Goal: Information Seeking & Learning: Learn about a topic

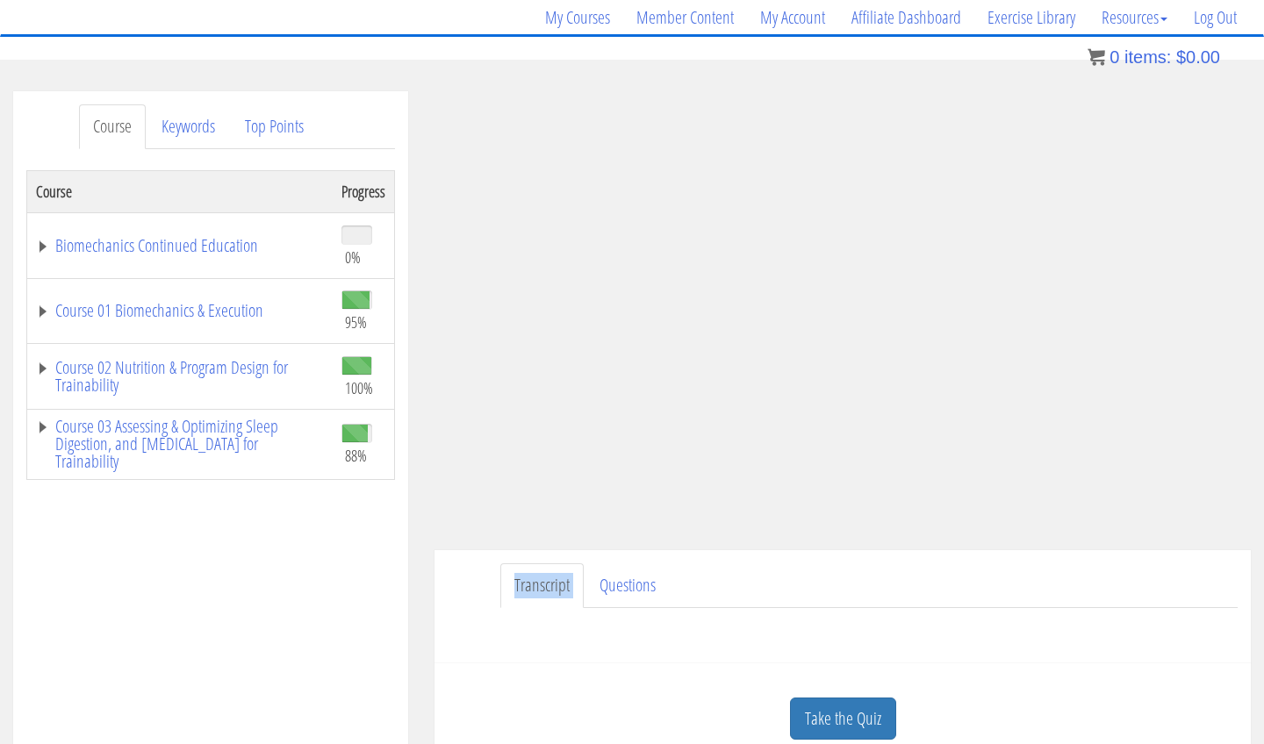
scroll to position [139, 0]
click at [809, 716] on link "Take the Quiz" at bounding box center [843, 719] width 106 height 43
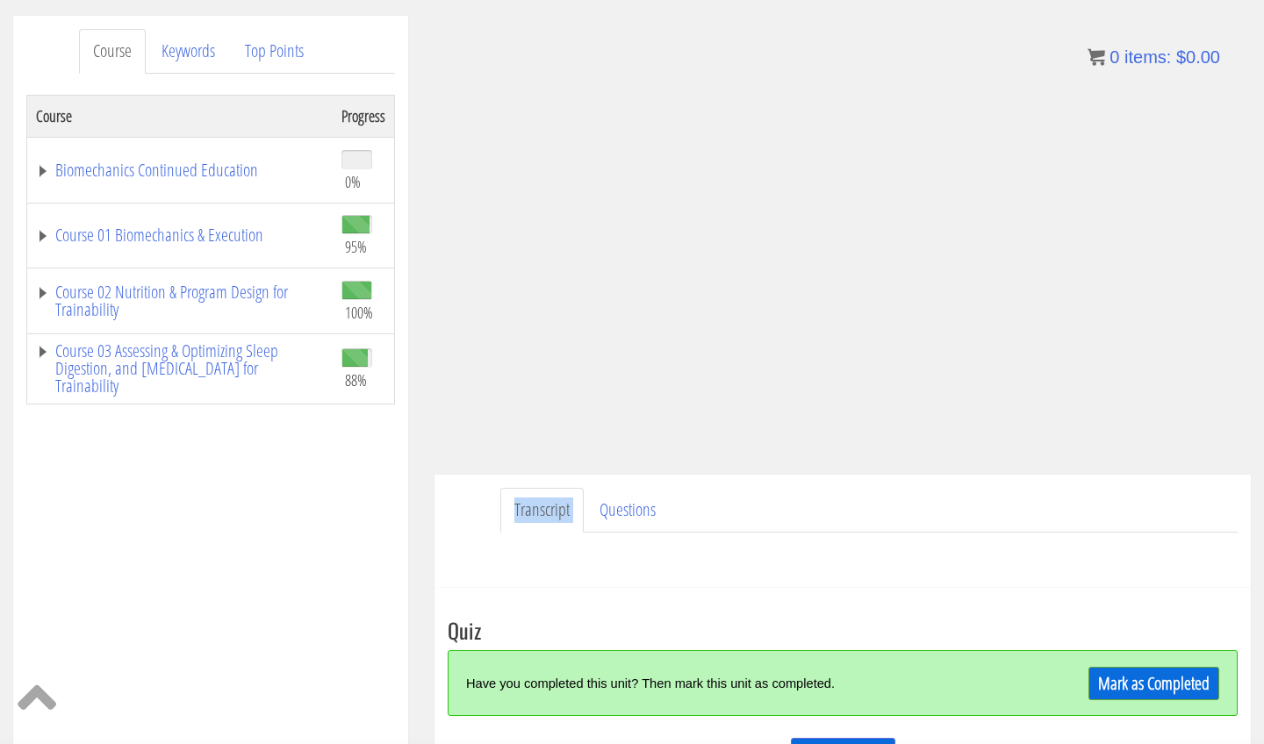
scroll to position [233, 0]
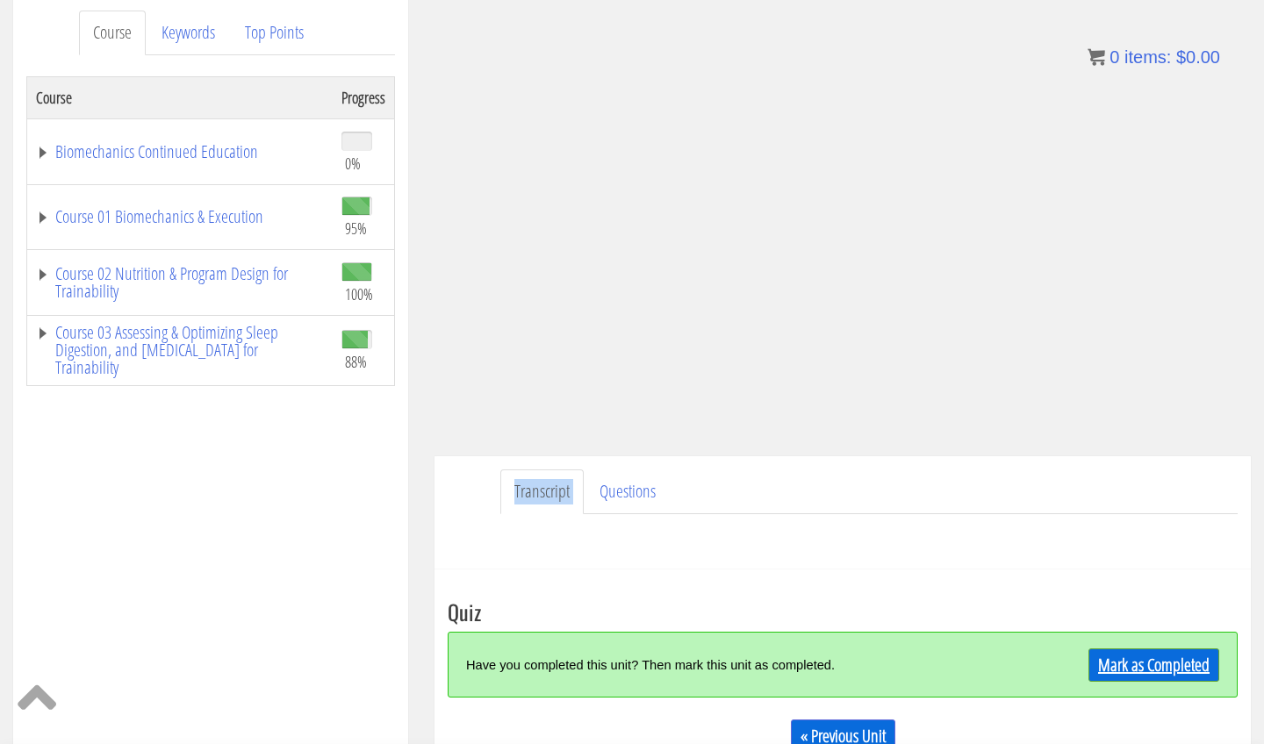
click at [1098, 668] on link "Mark as Completed" at bounding box center [1153, 664] width 131 height 33
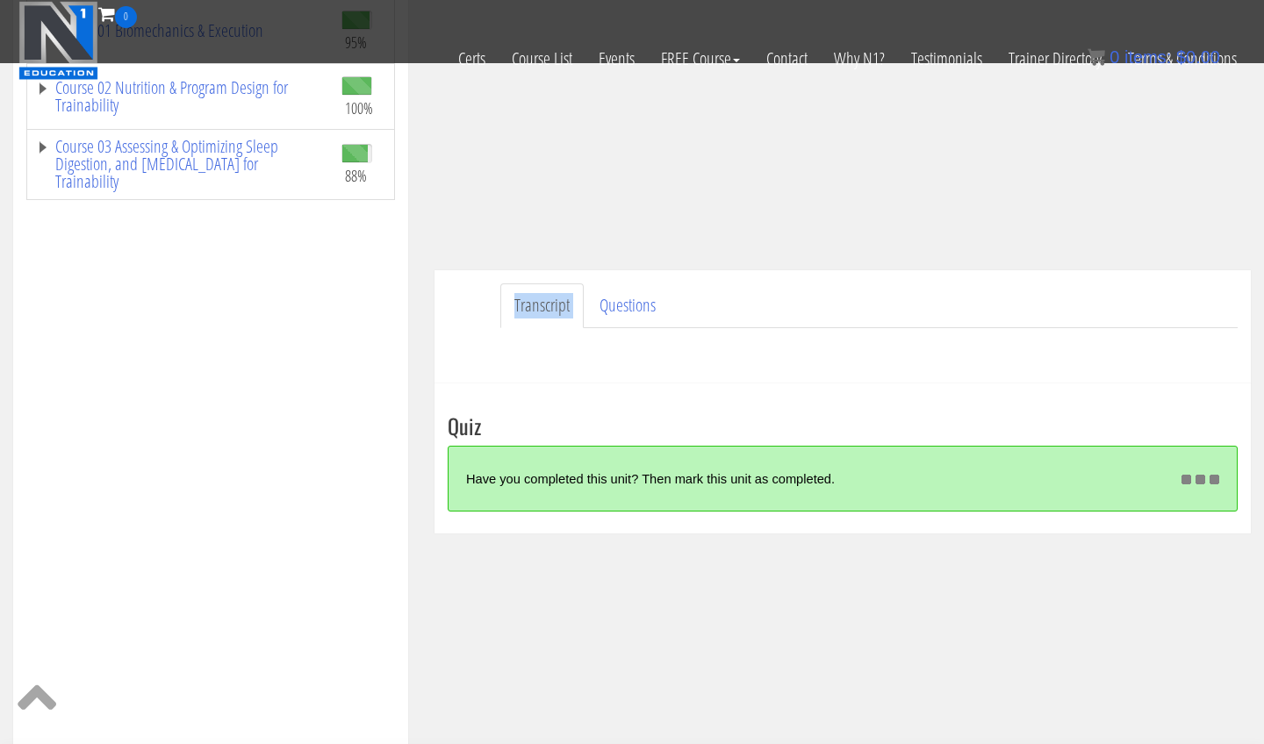
scroll to position [310, 0]
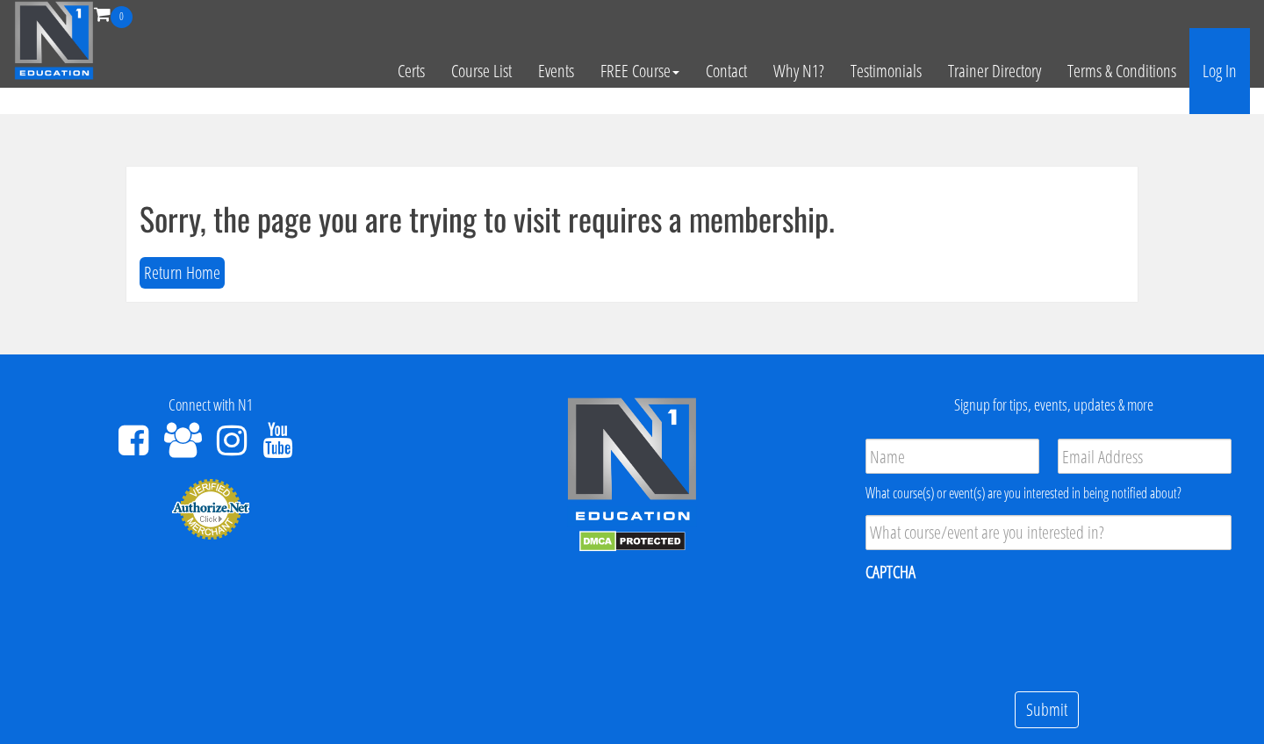
click at [1200, 80] on link "Log In" at bounding box center [1219, 71] width 61 height 86
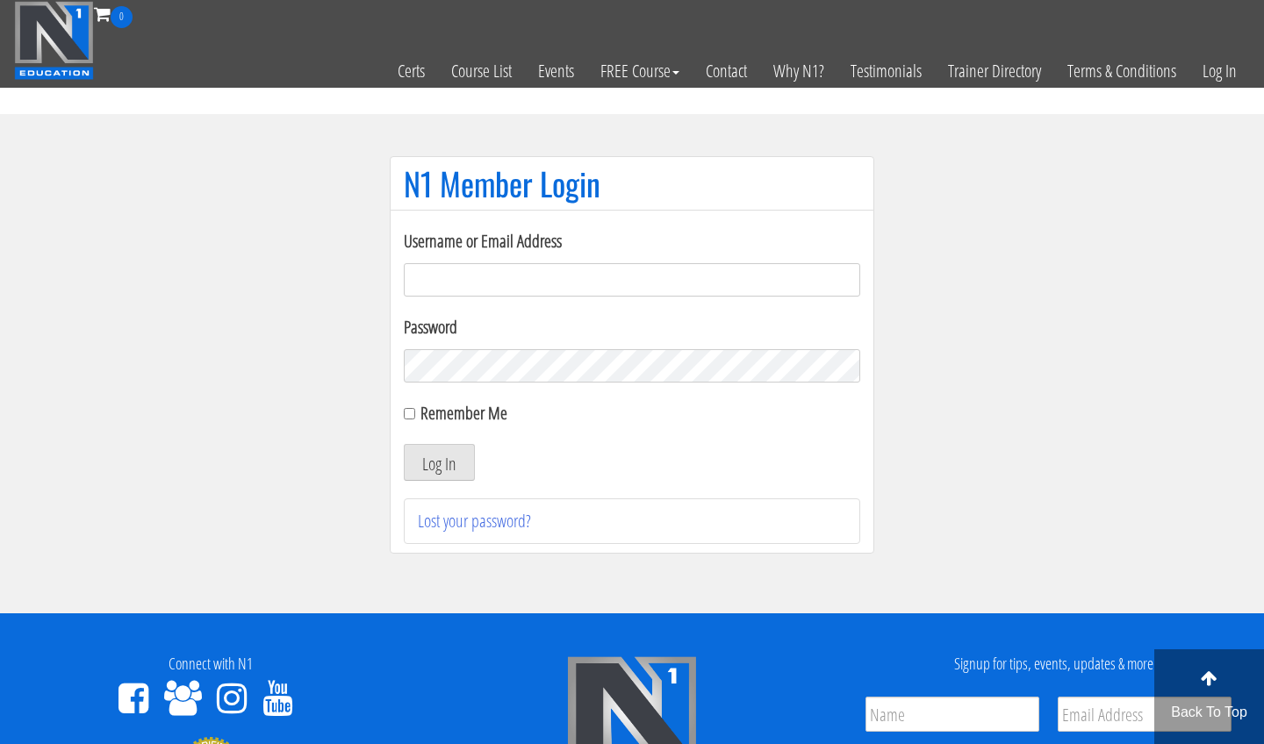
type input "[EMAIL_ADDRESS][DOMAIN_NAME]"
click at [439, 462] on button "Log In" at bounding box center [439, 462] width 71 height 37
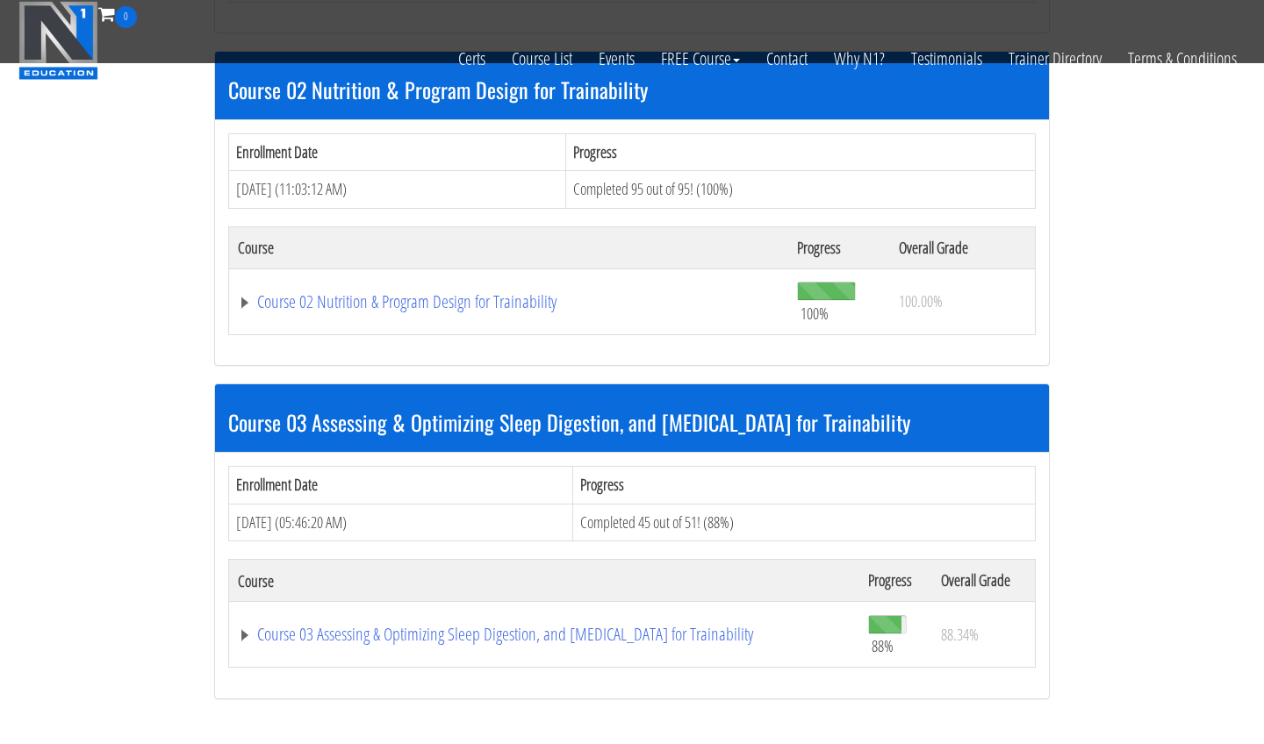
scroll to position [1062, 0]
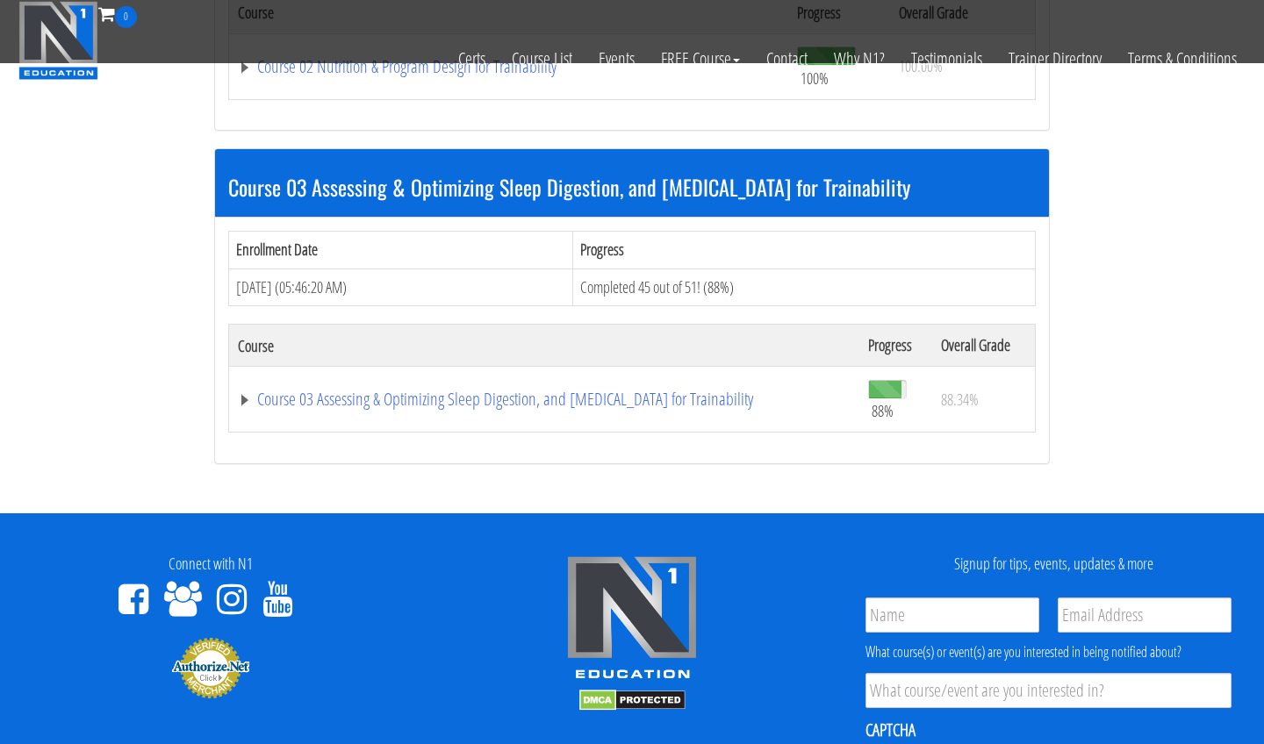
click at [712, 377] on td "Course 03 Assessing & Optimizing Sleep Digestion, and [MEDICAL_DATA] for Traina…" at bounding box center [544, 400] width 631 height 66
click at [707, 400] on link "Course 03 Assessing & Optimizing Sleep Digestion, and [MEDICAL_DATA] for Traina…" at bounding box center [544, 399] width 612 height 18
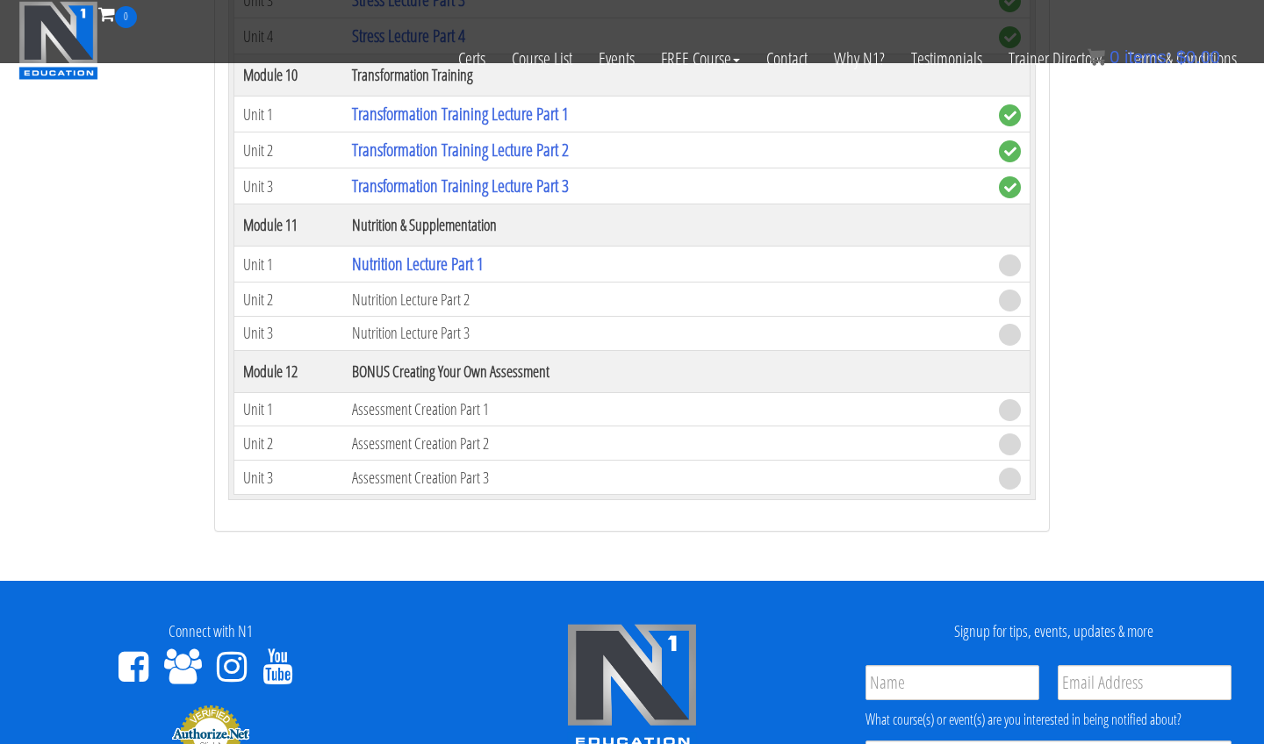
scroll to position [3334, 0]
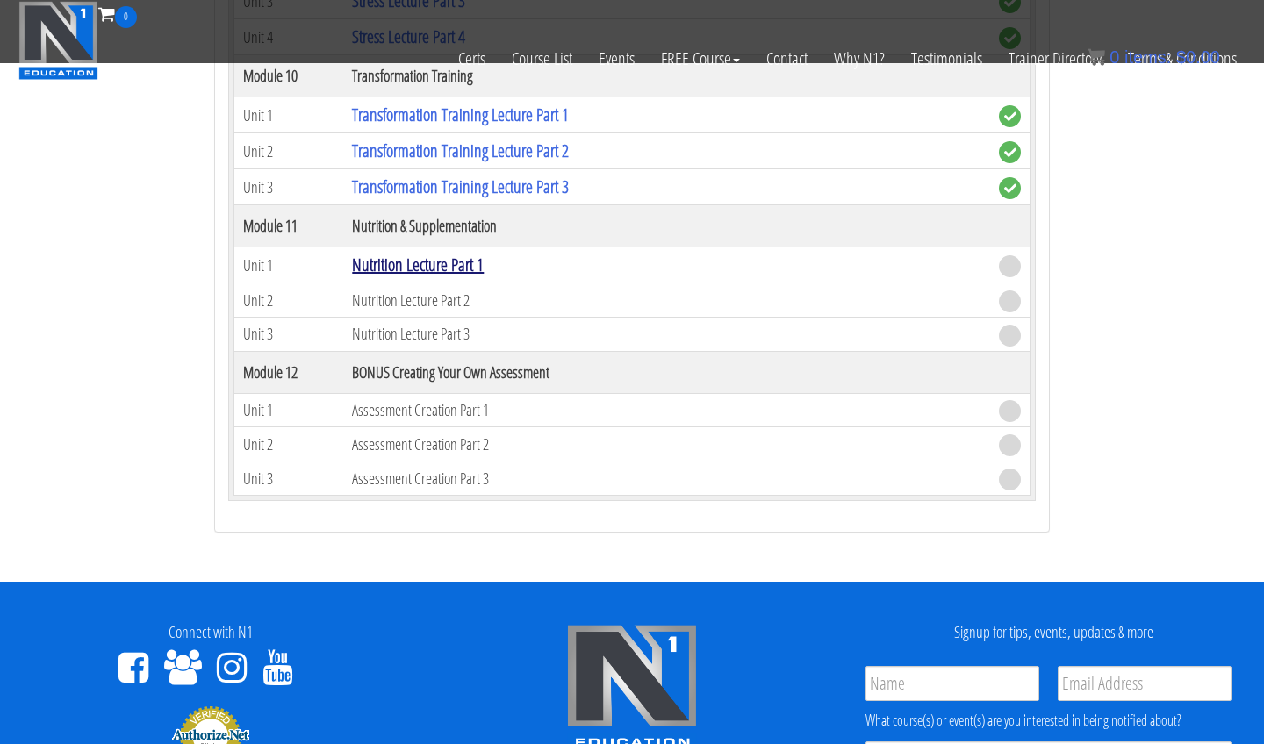
click at [483, 261] on link "Nutrition Lecture Part 1" at bounding box center [418, 265] width 132 height 24
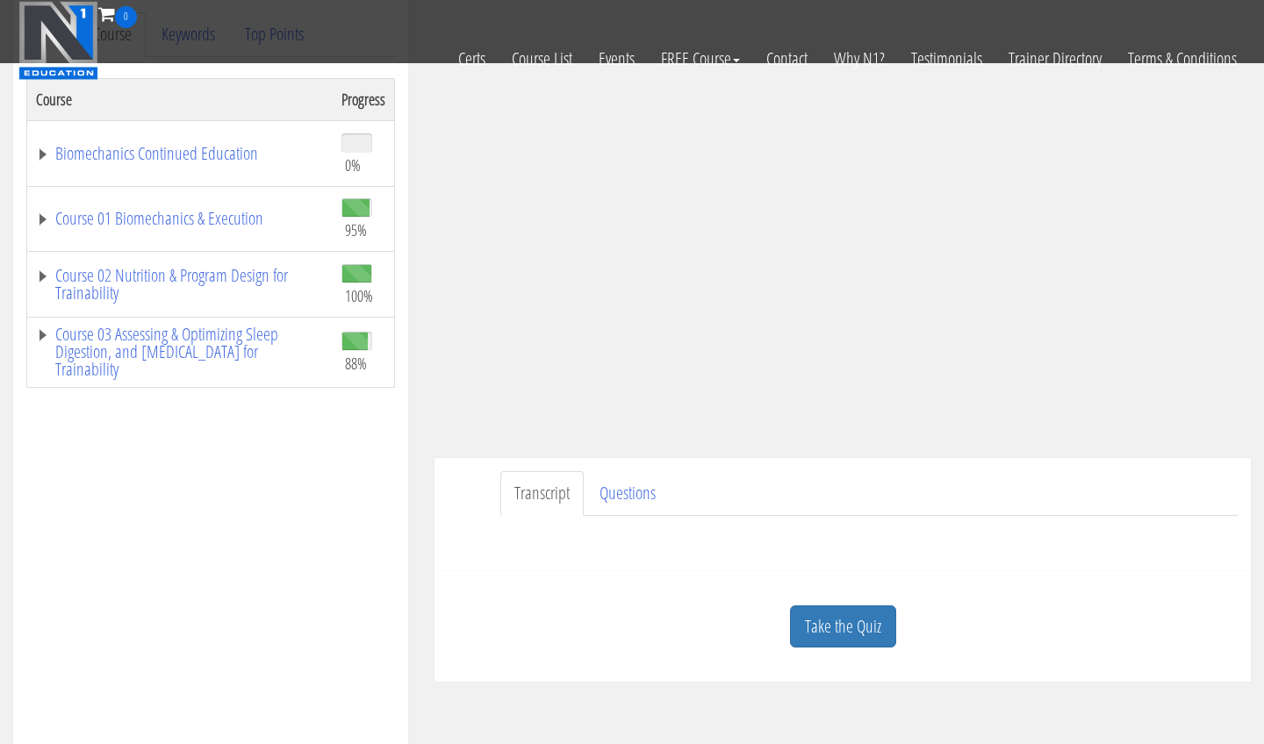
scroll to position [387, 0]
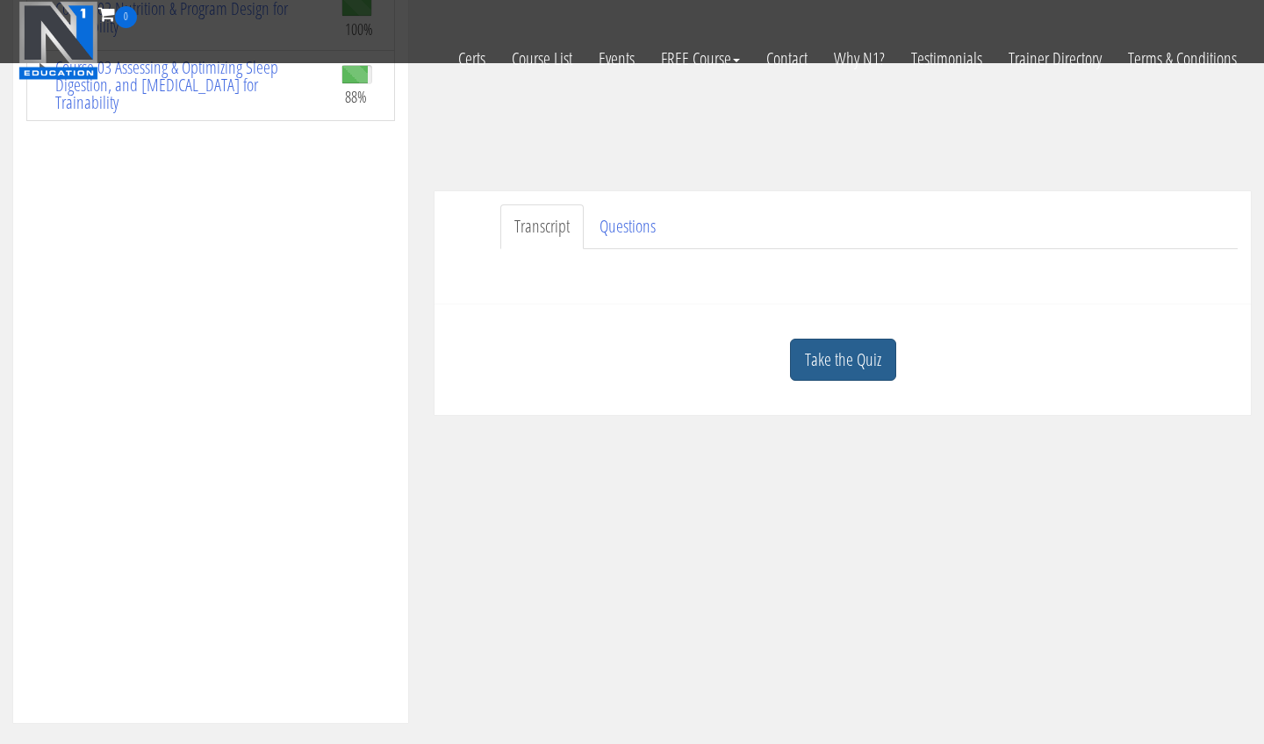
click at [834, 355] on link "Take the Quiz" at bounding box center [843, 360] width 106 height 43
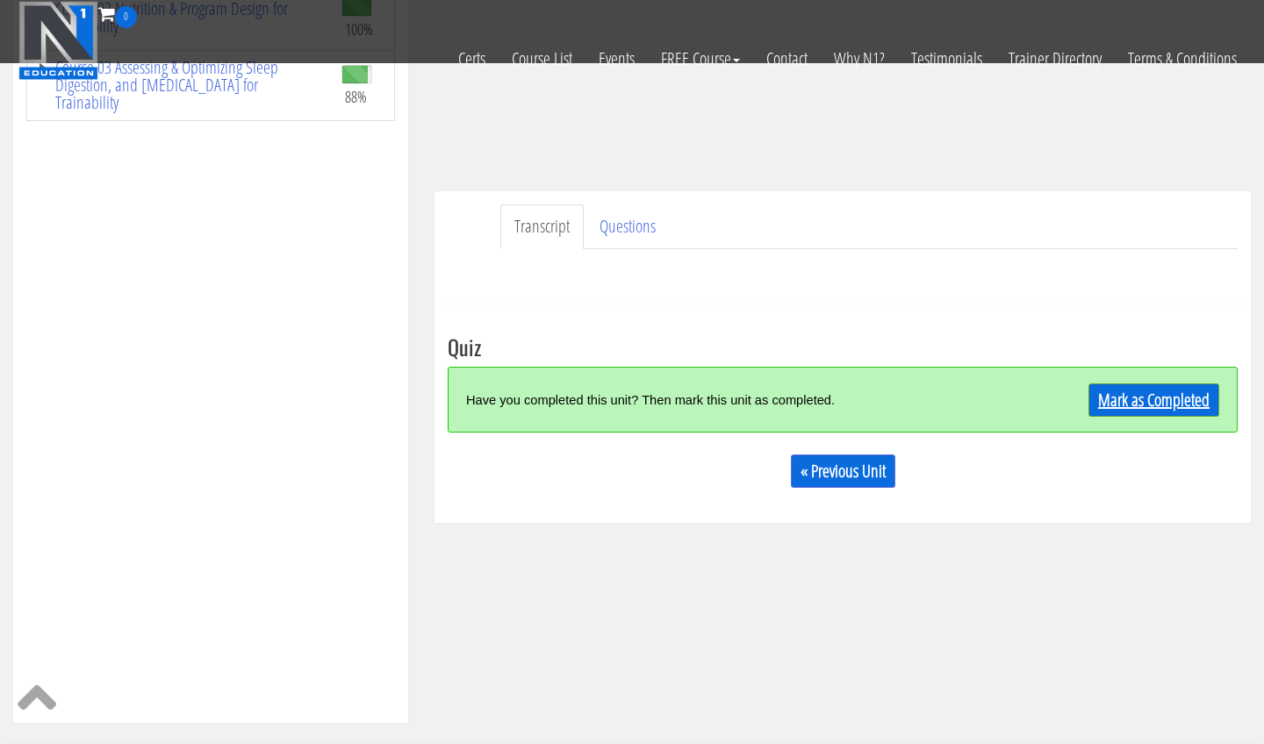
click at [1138, 400] on link "Mark as Completed" at bounding box center [1153, 399] width 131 height 33
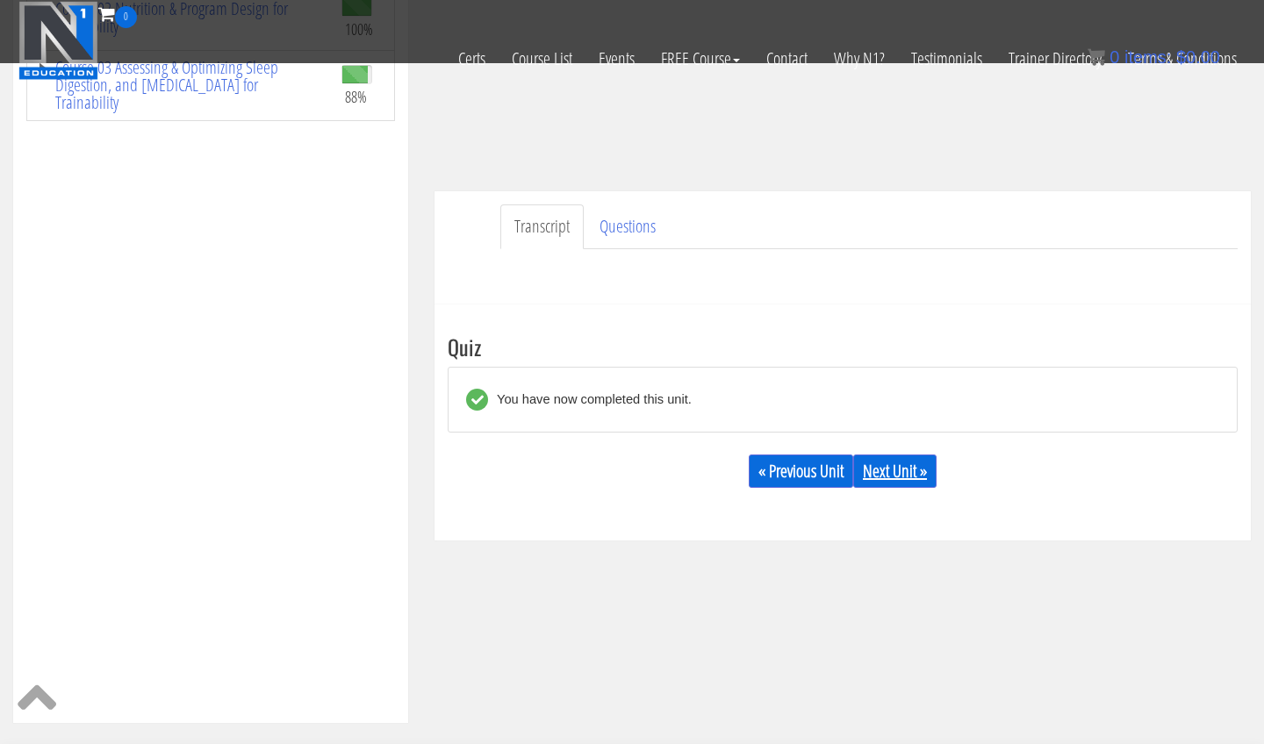
click at [898, 473] on link "Next Unit »" at bounding box center [894, 471] width 83 height 33
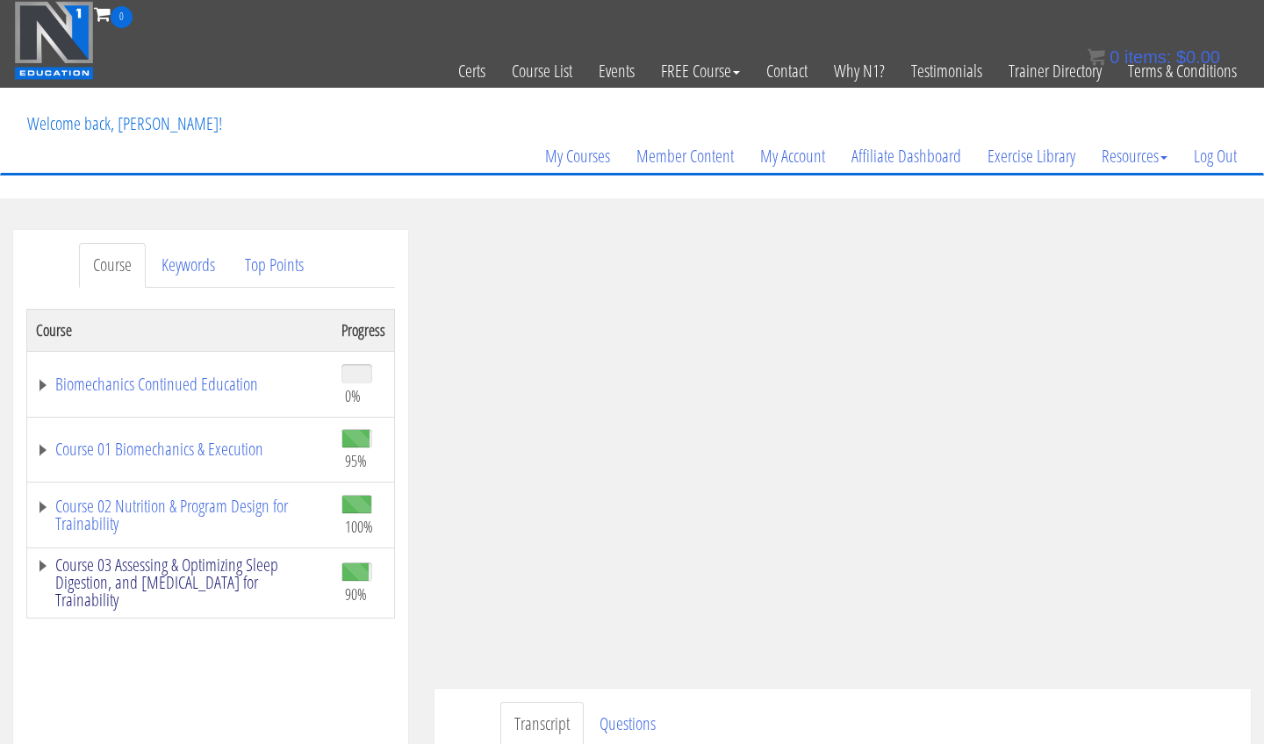
click at [130, 576] on link "Course 03 Assessing & Optimizing Sleep Digestion, and Stress Management for Tra…" at bounding box center [180, 582] width 288 height 53
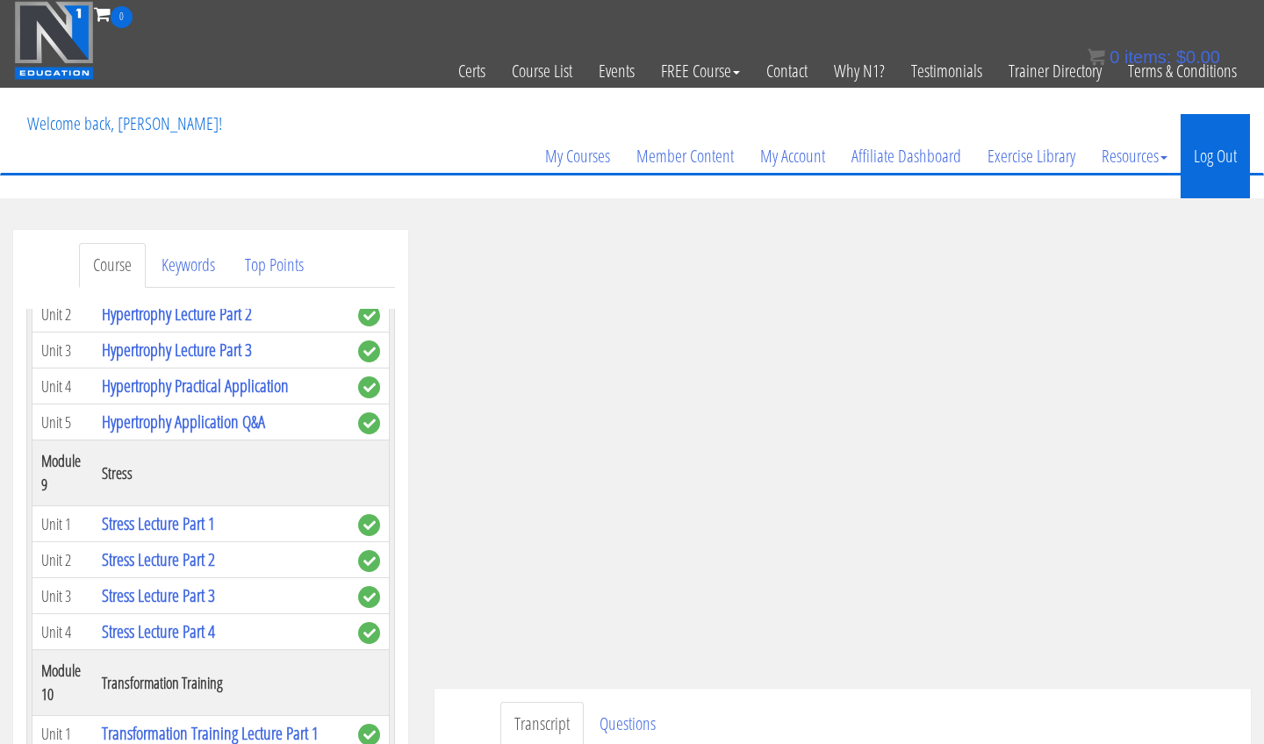
click at [1216, 168] on link "Log Out" at bounding box center [1214, 156] width 69 height 84
